Goal: Information Seeking & Learning: Learn about a topic

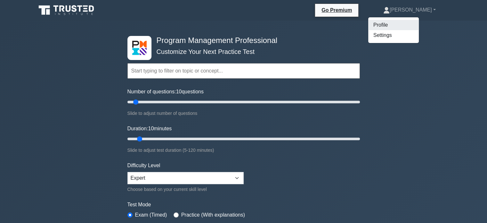
click at [413, 25] on link "Profile" at bounding box center [394, 25] width 51 height 10
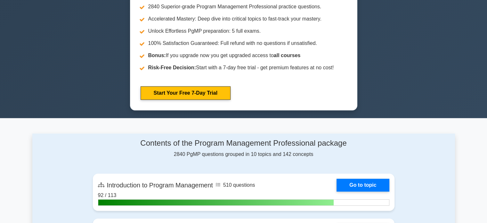
scroll to position [76, 0]
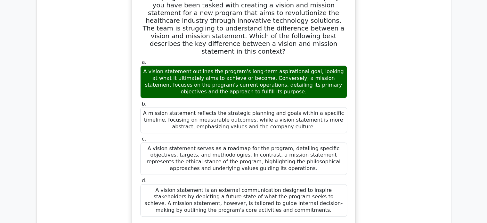
scroll to position [945, 0]
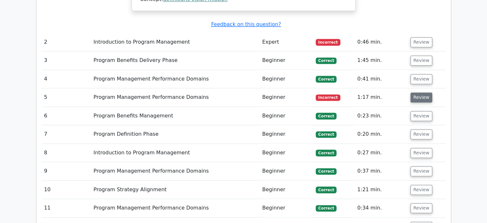
click at [421, 92] on button "Review" at bounding box center [422, 97] width 22 height 10
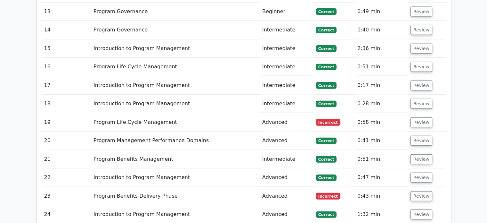
scroll to position [1505, 0]
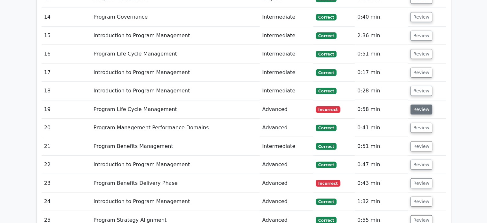
click at [414, 104] on button "Review" at bounding box center [422, 109] width 22 height 10
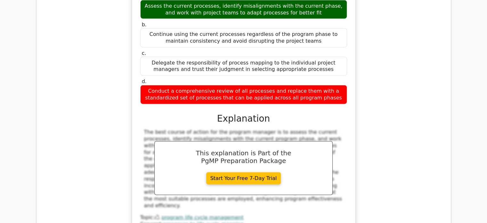
scroll to position [0, 0]
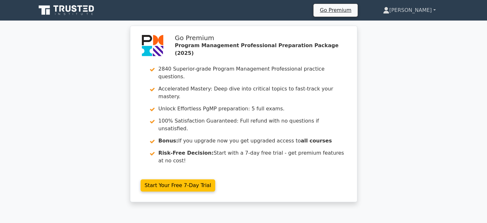
click at [405, 10] on link "[PERSON_NAME]" at bounding box center [410, 10] width 84 height 13
click at [397, 27] on link "Profile" at bounding box center [393, 25] width 51 height 10
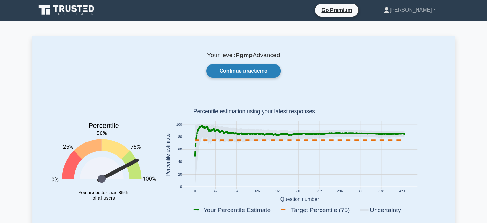
click at [251, 65] on link "Continue practicing" at bounding box center [243, 70] width 74 height 13
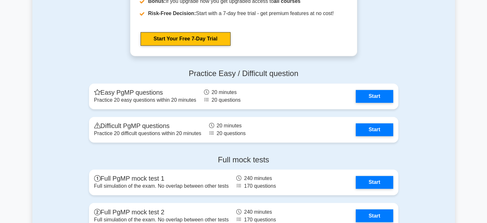
scroll to position [1070, 0]
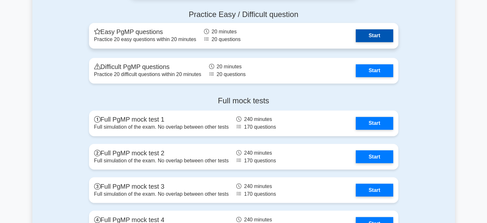
click at [362, 29] on link "Start" at bounding box center [374, 35] width 37 height 13
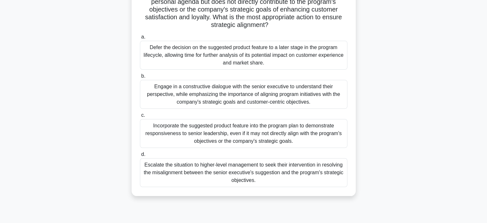
scroll to position [89, 0]
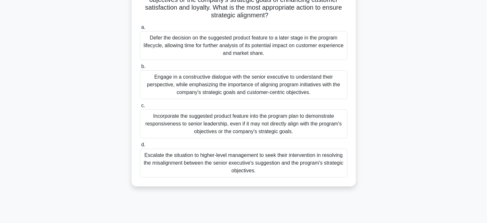
click at [332, 87] on div "Engage in a constructive dialogue with the senior executive to understand their…" at bounding box center [244, 84] width 208 height 29
click at [140, 69] on input "b. Engage in a constructive dialogue with the senior executive to understand th…" at bounding box center [140, 66] width 0 height 4
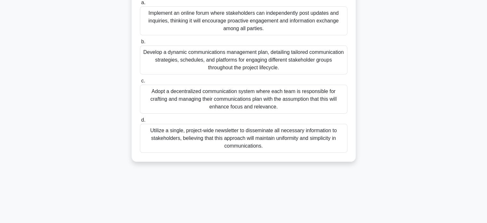
scroll to position [78, 0]
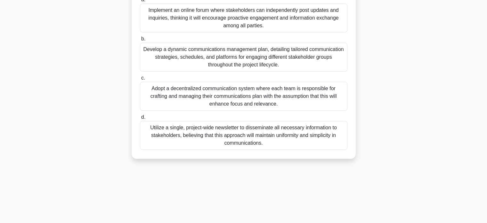
click at [296, 65] on div "Develop a dynamic communications management plan, detailing tailored communicat…" at bounding box center [244, 57] width 208 height 29
click at [140, 41] on input "b. Develop a dynamic communications management plan, detailing tailored communi…" at bounding box center [140, 39] width 0 height 4
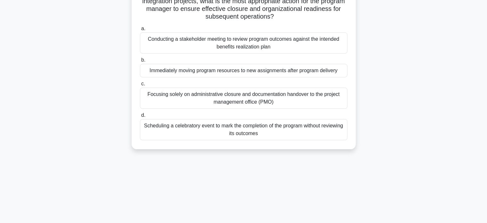
scroll to position [59, 0]
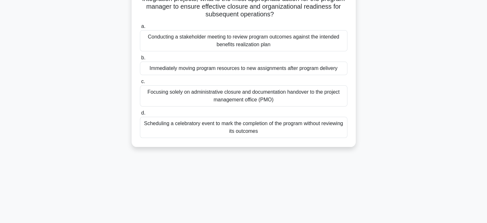
click at [342, 39] on div "Conducting a stakeholder meeting to review program outcomes against the intende…" at bounding box center [244, 40] width 208 height 21
click at [140, 29] on input "a. Conducting a stakeholder meeting to review program outcomes against the inte…" at bounding box center [140, 26] width 0 height 4
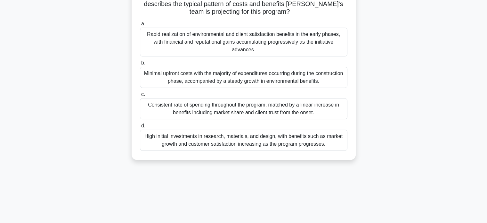
scroll to position [123, 0]
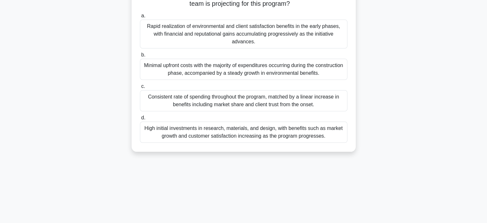
click at [267, 137] on div "High initial investments in research, materials, and design, with benefits such…" at bounding box center [244, 131] width 208 height 21
click at [140, 120] on input "d. High initial investments in research, materials, and design, with benefits s…" at bounding box center [140, 118] width 0 height 4
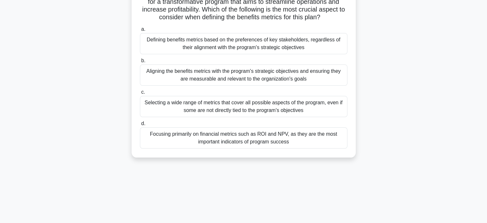
scroll to position [59, 0]
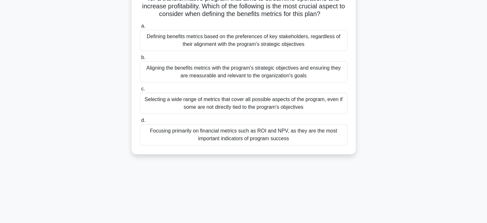
click at [295, 74] on div "Aligning the benefits metrics with the program's strategic objectives and ensur…" at bounding box center [244, 71] width 208 height 21
click at [140, 60] on input "b. Aligning the benefits metrics with the program's strategic objectives and en…" at bounding box center [140, 57] width 0 height 4
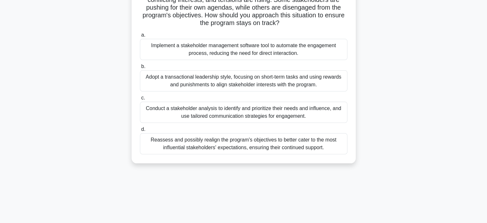
scroll to position [68, 0]
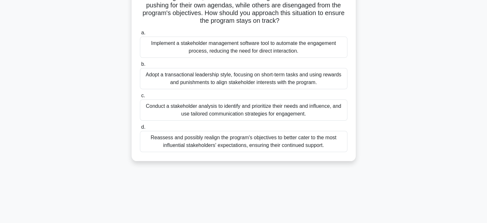
click at [240, 112] on div "Conduct a stakeholder analysis to identify and prioritize their needs and influ…" at bounding box center [244, 109] width 208 height 21
click at [140, 98] on input "c. Conduct a stakeholder analysis to identify and prioritize their needs and in…" at bounding box center [140, 96] width 0 height 4
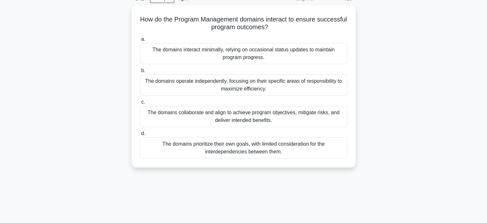
scroll to position [33, 0]
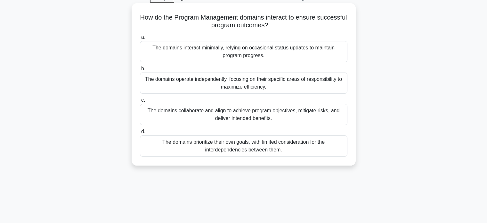
click at [318, 112] on div "The domains collaborate and align to achieve program objectives, mitigate risks…" at bounding box center [244, 114] width 208 height 21
click at [140, 102] on input "c. The domains collaborate and align to achieve program objectives, mitigate ri…" at bounding box center [140, 100] width 0 height 4
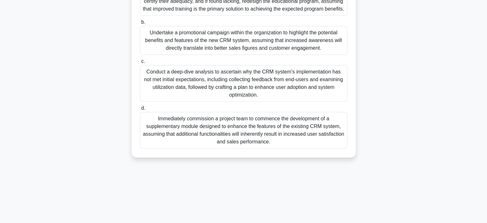
scroll to position [120, 0]
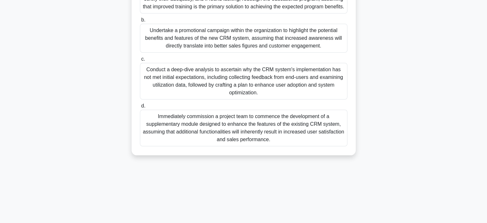
click at [304, 99] on div "Conduct a deep-dive analysis to ascertain why the CRM system's implementation h…" at bounding box center [244, 81] width 208 height 37
click at [140, 61] on input "c. Conduct a deep-dive analysis to ascertain why the CRM system's implementatio…" at bounding box center [140, 59] width 0 height 4
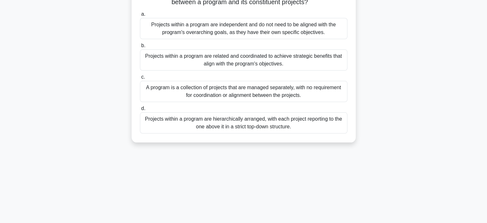
scroll to position [58, 0]
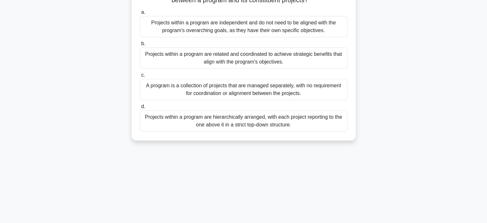
click at [313, 55] on div "Projects within a program are related and coordinated to achieve strategic bene…" at bounding box center [244, 57] width 208 height 21
click at [140, 46] on input "b. Projects within a program are related and coordinated to achieve strategic b…" at bounding box center [140, 44] width 0 height 4
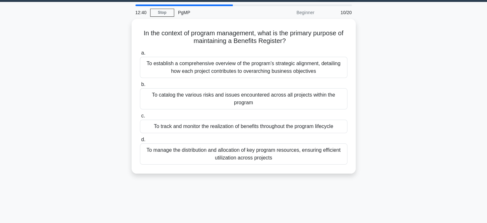
scroll to position [21, 0]
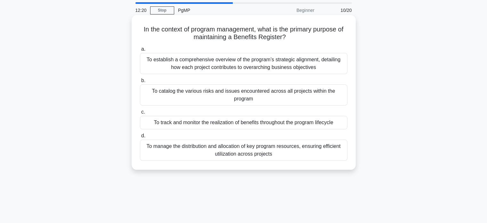
click at [333, 120] on div "To track and monitor the realization of benefits throughout the program lifecyc…" at bounding box center [244, 122] width 208 height 13
click at [140, 114] on input "c. To track and monitor the realization of benefits throughout the program life…" at bounding box center [140, 112] width 0 height 4
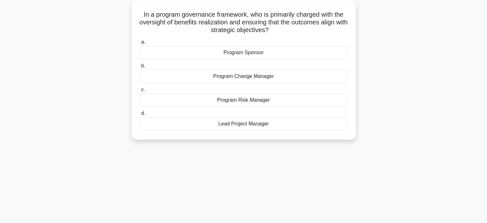
scroll to position [37, 0]
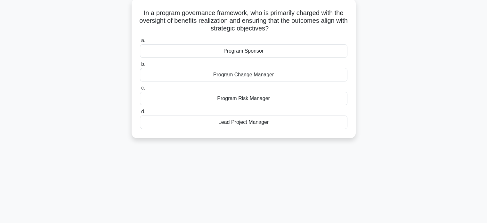
click at [330, 54] on div "Program Sponsor" at bounding box center [244, 50] width 208 height 13
click at [140, 43] on input "a. Program Sponsor" at bounding box center [140, 40] width 0 height 4
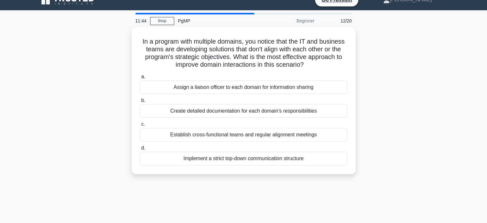
scroll to position [12, 0]
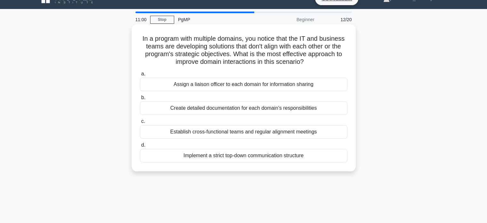
click at [334, 131] on div "Establish cross-functional teams and regular alignment meetings" at bounding box center [244, 131] width 208 height 13
click at [140, 123] on input "c. Establish cross-functional teams and regular alignment meetings" at bounding box center [140, 121] width 0 height 4
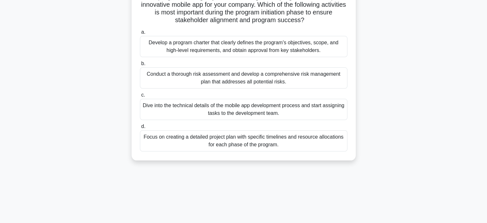
scroll to position [55, 0]
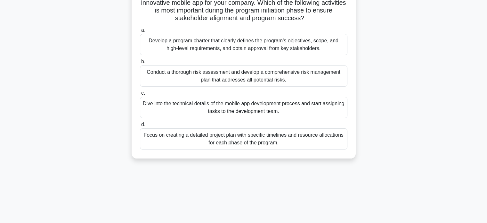
click at [265, 45] on div "Develop a program charter that clearly defines the program's objectives, scope,…" at bounding box center [244, 44] width 208 height 21
click at [140, 32] on input "a. Develop a program charter that clearly defines the program's objectives, sco…" at bounding box center [140, 30] width 0 height 4
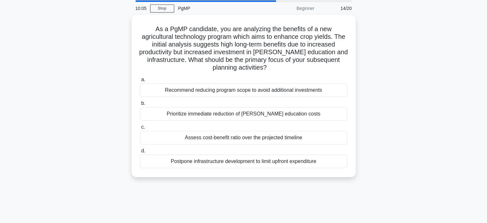
scroll to position [42, 0]
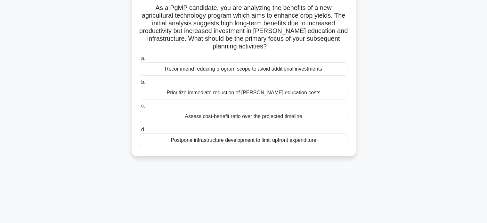
click at [280, 113] on div "Assess cost-benefit ratio over the projected timeline" at bounding box center [244, 116] width 208 height 13
click at [140, 108] on input "c. Assess cost-benefit ratio over the projected timeline" at bounding box center [140, 106] width 0 height 4
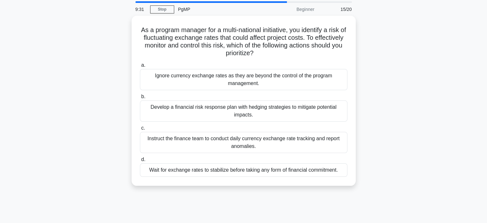
scroll to position [28, 0]
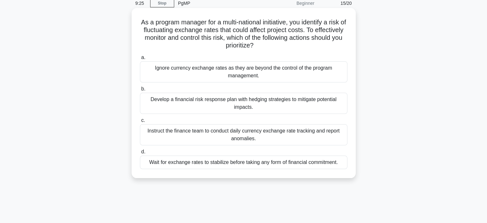
click at [313, 104] on div "Develop a financial risk response plan with hedging strategies to mitigate pote…" at bounding box center [244, 103] width 208 height 21
click at [140, 91] on input "b. Develop a financial risk response plan with hedging strategies to mitigate p…" at bounding box center [140, 89] width 0 height 4
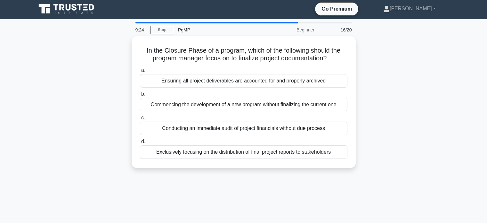
scroll to position [0, 0]
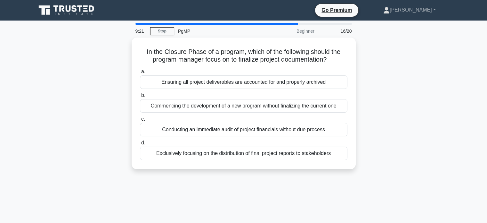
click at [384, 92] on div "In the Closure Phase of a program, which of the following should the program ma…" at bounding box center [243, 106] width 423 height 139
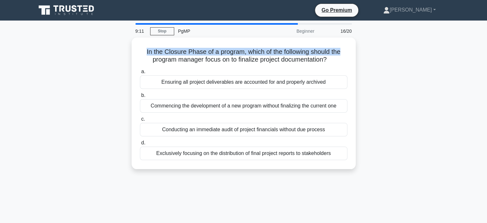
drag, startPoint x: 486, startPoint y: 30, endPoint x: 492, endPoint y: 47, distance: 17.5
click at [487, 47] on html "Go Premium Venkatesan Profile" at bounding box center [243, 173] width 487 height 346
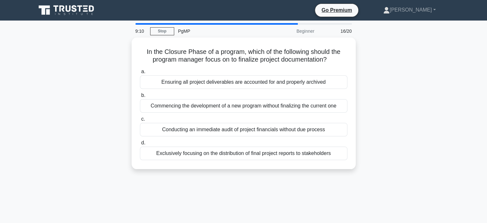
click at [479, 73] on main "9:10 Stop PgMP Beginner 16/20 In the Closure Phase of a program, which of the f…" at bounding box center [243, 184] width 487 height 326
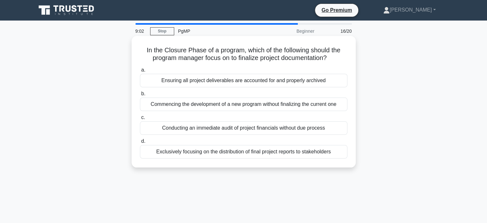
click at [322, 79] on div "Ensuring all project deliverables are accounted for and properly archived" at bounding box center [244, 80] width 208 height 13
click at [140, 72] on input "a. Ensuring all project deliverables are accounted for and properly archived" at bounding box center [140, 70] width 0 height 4
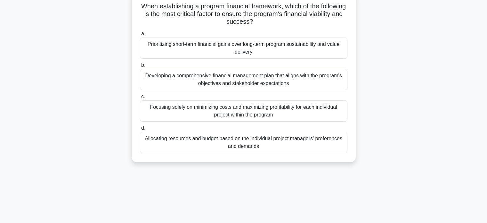
scroll to position [47, 0]
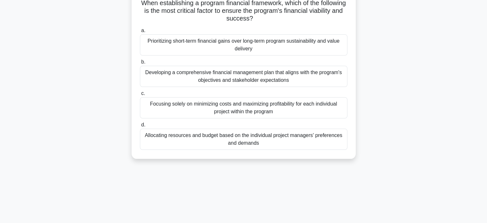
click at [265, 82] on div "Developing a comprehensive financial management plan that aligns with the progr…" at bounding box center [244, 76] width 208 height 21
click at [140, 64] on input "b. Developing a comprehensive financial management plan that aligns with the pr…" at bounding box center [140, 62] width 0 height 4
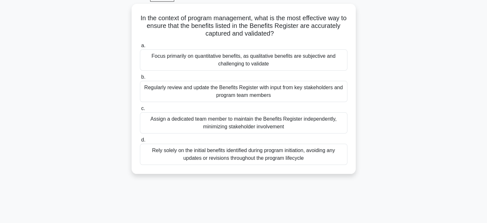
scroll to position [35, 0]
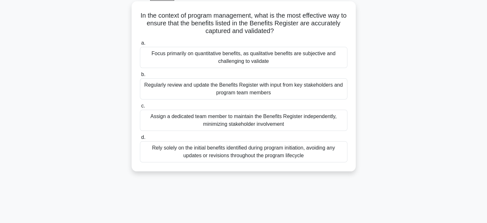
click at [326, 88] on div "Regularly review and update the Benefits Register with input from key stakehold…" at bounding box center [244, 88] width 208 height 21
click at [140, 77] on input "b. Regularly review and update the Benefits Register with input from key stakeh…" at bounding box center [140, 74] width 0 height 4
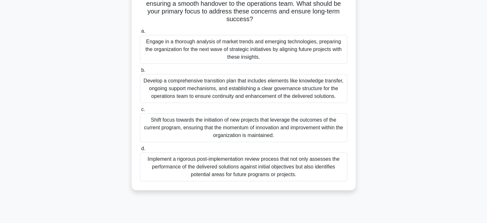
scroll to position [72, 0]
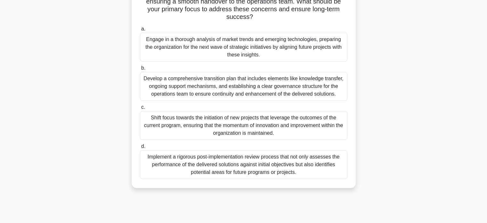
click at [328, 88] on div "Develop a comprehensive transition plan that includes elements like knowledge t…" at bounding box center [244, 86] width 208 height 29
click at [140, 70] on input "b. Develop a comprehensive transition plan that includes elements like knowledg…" at bounding box center [140, 68] width 0 height 4
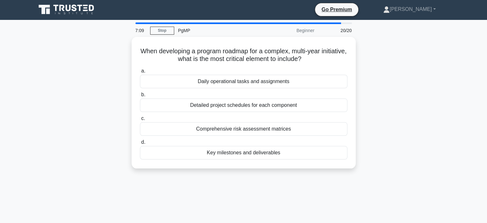
scroll to position [0, 0]
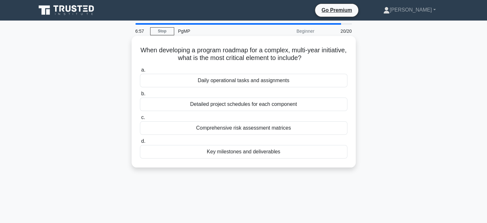
click at [317, 151] on div "Key milestones and deliverables" at bounding box center [244, 151] width 208 height 13
click at [140, 143] on input "d. Key milestones and deliverables" at bounding box center [140, 141] width 0 height 4
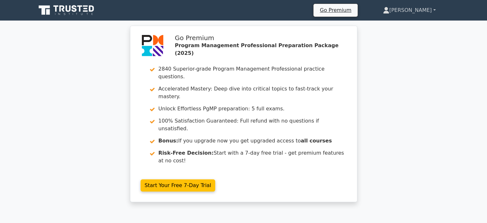
click at [413, 12] on link "[PERSON_NAME]" at bounding box center [410, 10] width 84 height 13
click at [409, 24] on link "Profile" at bounding box center [393, 25] width 51 height 10
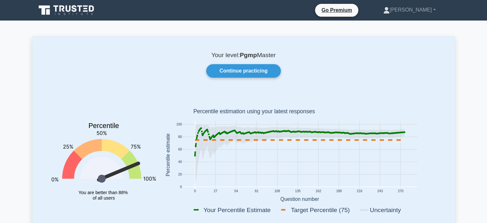
click at [310, 80] on div "Your level: Pgmp Master Continue practicing Percentile You are better than 88% …" at bounding box center [243, 139] width 423 height 206
